Goal: Check status: Check status

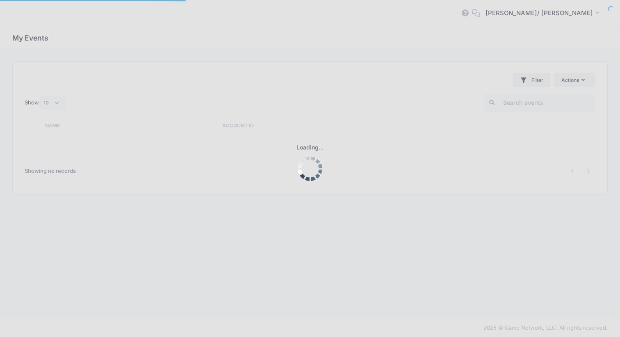
select select "10"
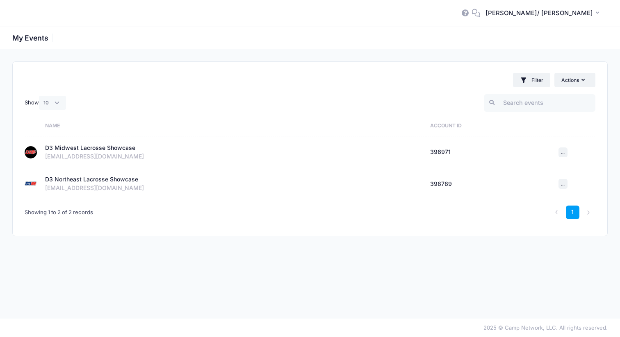
click at [100, 146] on div "D3 Midwest Lacrosse Showcase" at bounding box center [90, 148] width 90 height 9
click at [27, 155] on img at bounding box center [31, 152] width 12 height 12
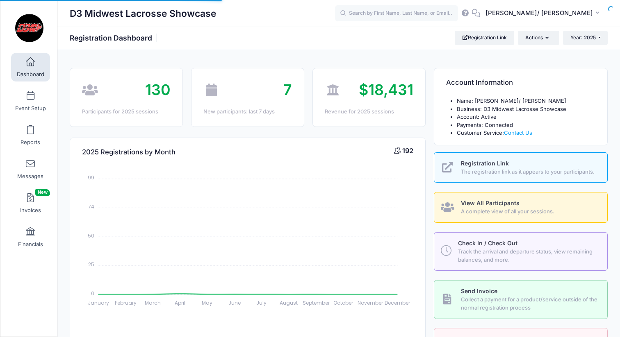
select select
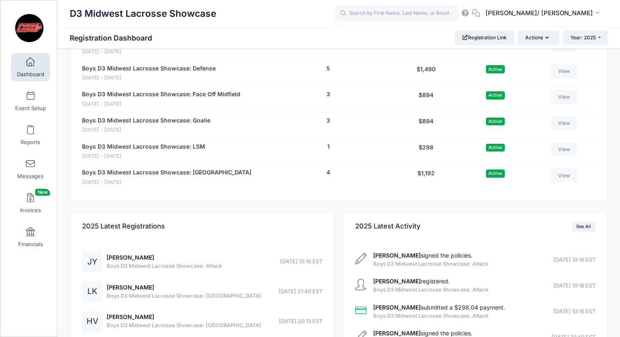
scroll to position [732, 0]
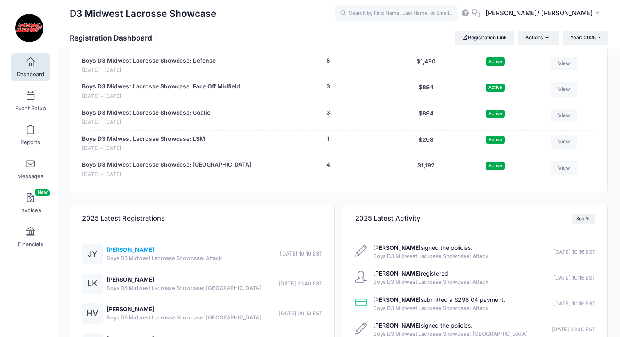
click at [137, 246] on link "[PERSON_NAME]" at bounding box center [131, 249] width 48 height 7
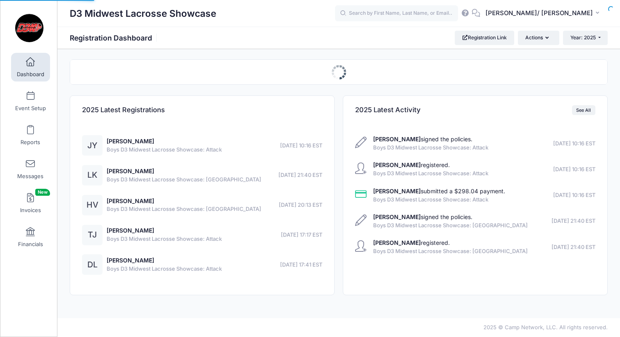
select select
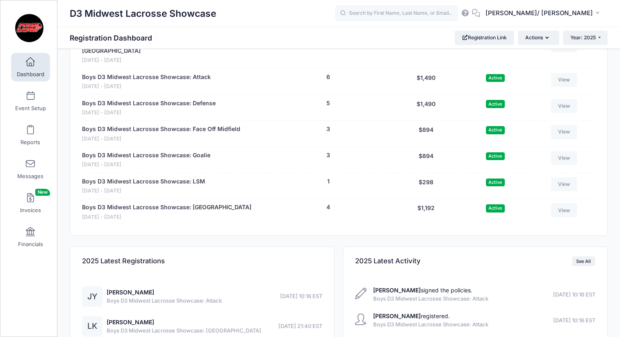
scroll to position [697, 0]
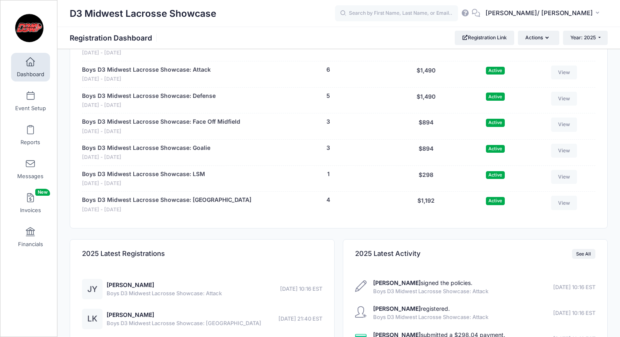
click at [350, 229] on div "2025 Latest Registrations JY Jameson Yates Boys D3 Midwest Lacrosse Showcase: A…" at bounding box center [339, 334] width 546 height 211
